Goal: Task Accomplishment & Management: Complete application form

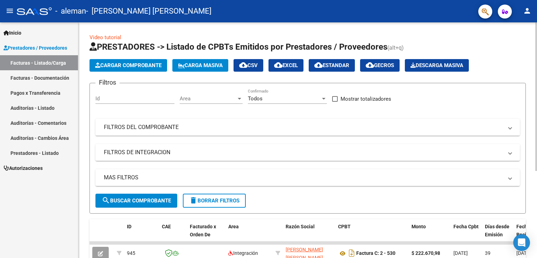
click at [101, 63] on span "Cargar Comprobante" at bounding box center [128, 65] width 66 height 6
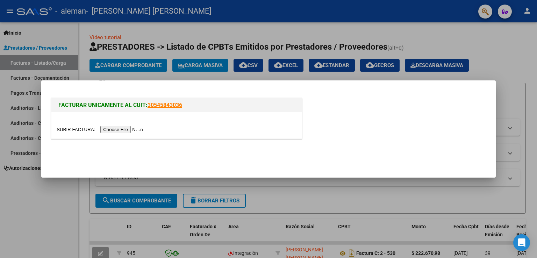
click at [126, 131] on input "file" at bounding box center [101, 129] width 88 height 7
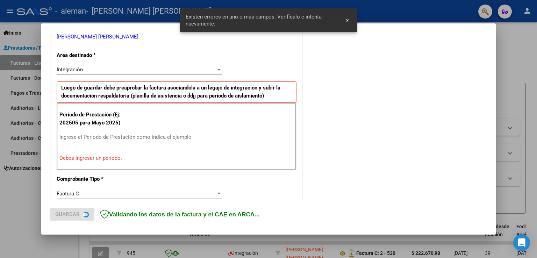
scroll to position [146, 0]
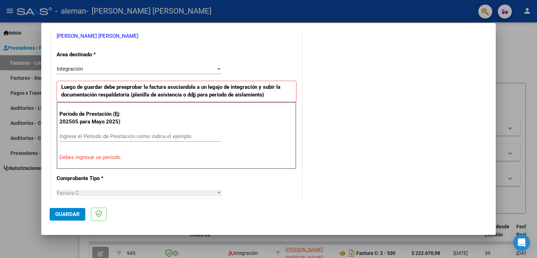
click at [116, 137] on input "Ingrese el Período de Prestación como indica el ejemplo" at bounding box center [139, 136] width 161 height 6
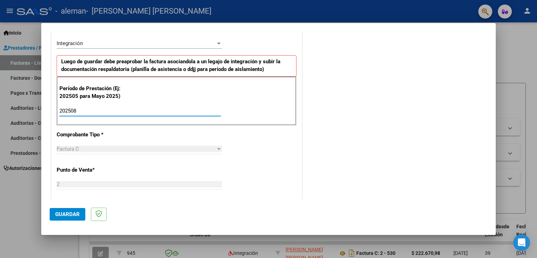
scroll to position [175, 0]
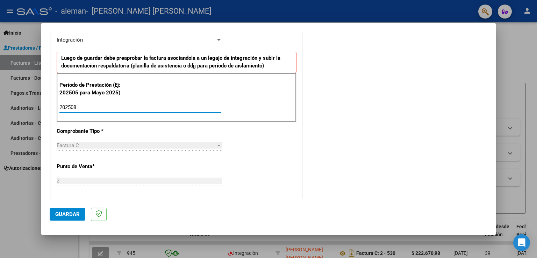
type input "202508"
click at [66, 216] on span "Guardar" at bounding box center [67, 214] width 24 height 6
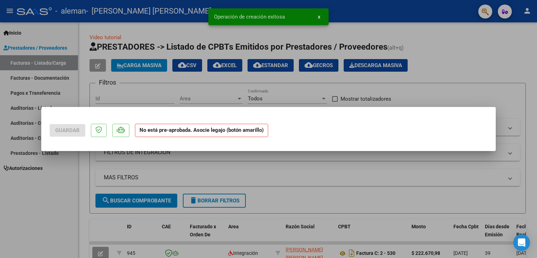
scroll to position [0, 0]
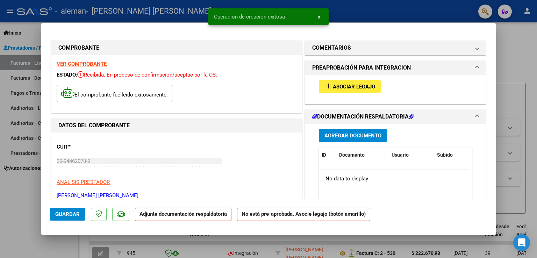
click at [328, 85] on mat-icon "add" at bounding box center [328, 86] width 8 height 8
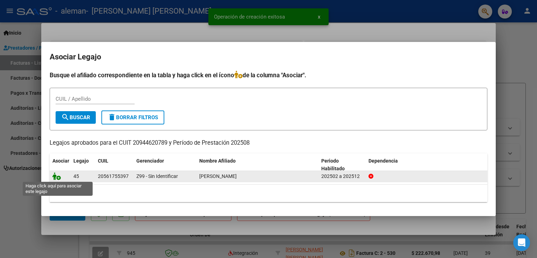
click at [58, 177] on icon at bounding box center [56, 176] width 8 height 8
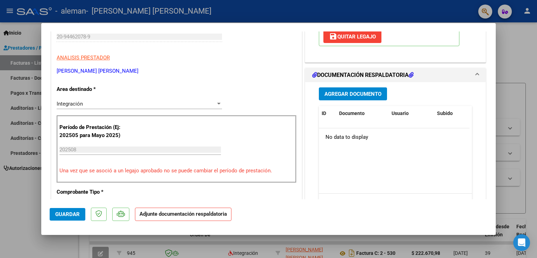
scroll to position [140, 0]
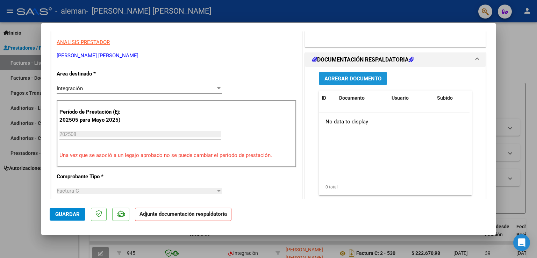
click at [344, 78] on span "Agregar Documento" at bounding box center [352, 78] width 57 height 6
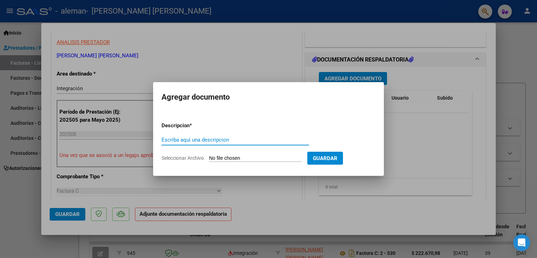
click at [218, 141] on input "Escriba aquí una descripcion" at bounding box center [234, 140] width 147 height 6
type input "planilla asistencia agosto"
click at [237, 160] on input "Seleccionar Archivo" at bounding box center [255, 158] width 93 height 7
type input "C:\fakepath\Planilla [PERSON_NAME] PSP.pdf"
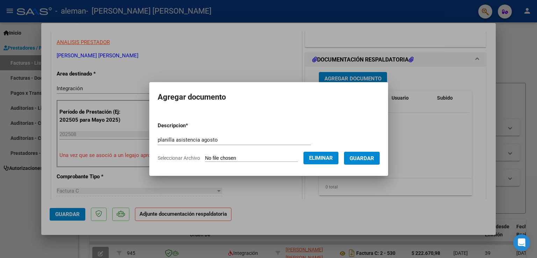
click at [366, 159] on span "Guardar" at bounding box center [361, 158] width 24 height 6
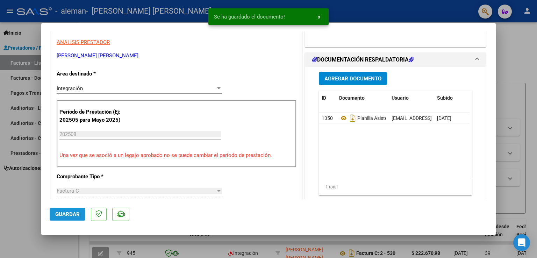
click at [76, 215] on span "Guardar" at bounding box center [67, 214] width 24 height 6
